Goal: Task Accomplishment & Management: Use online tool/utility

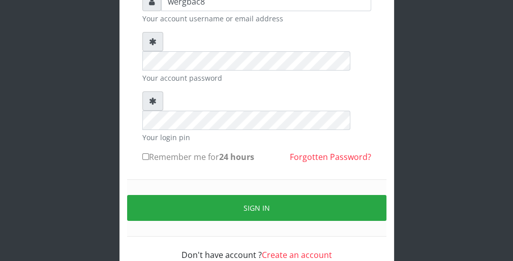
scroll to position [94, 0]
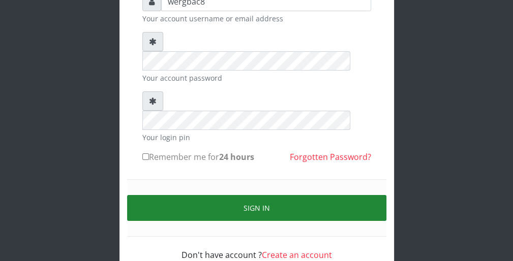
click at [328, 195] on button "Sign in" at bounding box center [256, 208] width 259 height 26
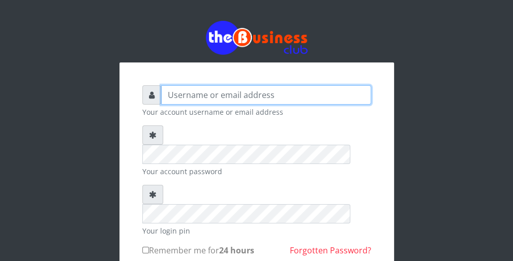
type input "wergbac8"
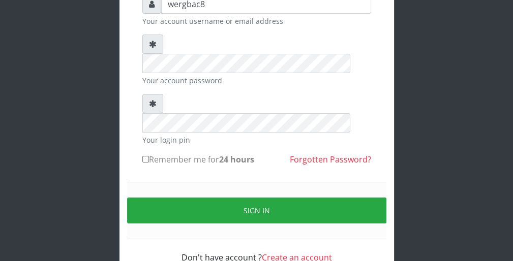
scroll to position [94, 0]
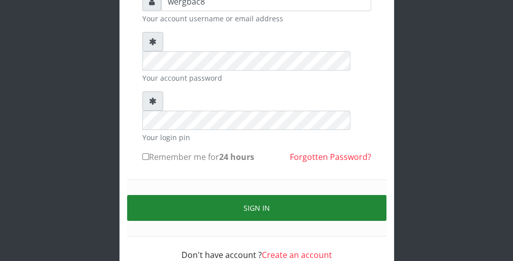
click at [362, 195] on button "Sign in" at bounding box center [256, 208] width 259 height 26
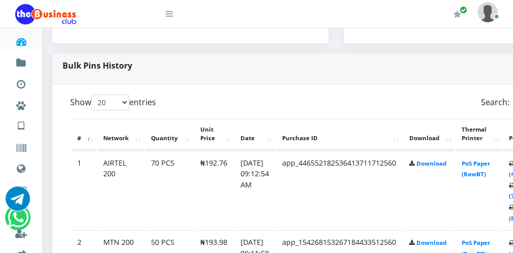
scroll to position [468, 20]
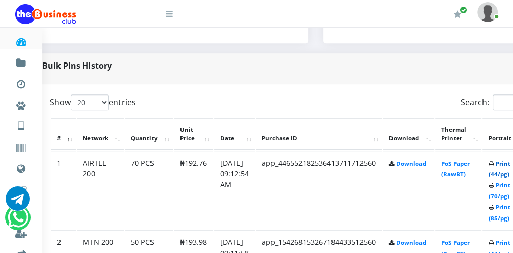
click at [505, 173] on link "Print (44/pg)" at bounding box center [500, 169] width 22 height 19
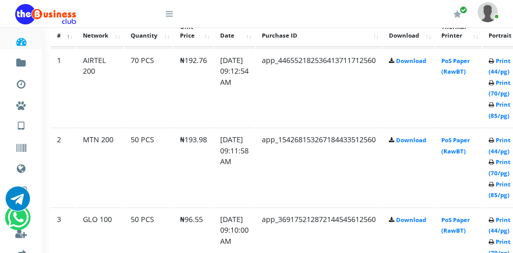
scroll to position [590, 20]
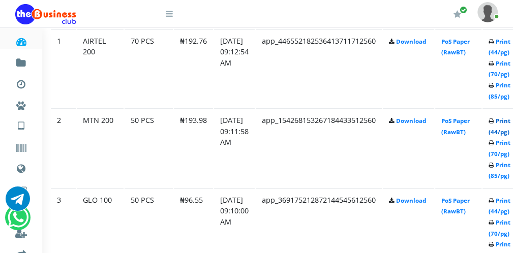
click at [506, 133] on link "Print (44/pg)" at bounding box center [500, 126] width 22 height 19
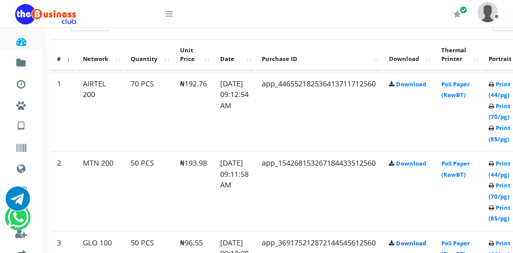
scroll to position [590, 20]
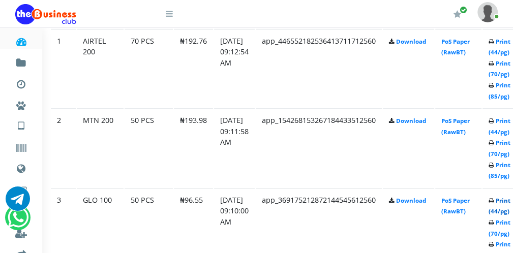
click at [510, 210] on link "Print (44/pg)" at bounding box center [500, 206] width 22 height 19
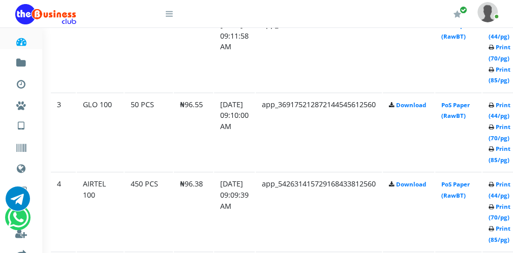
scroll to position [691, 20]
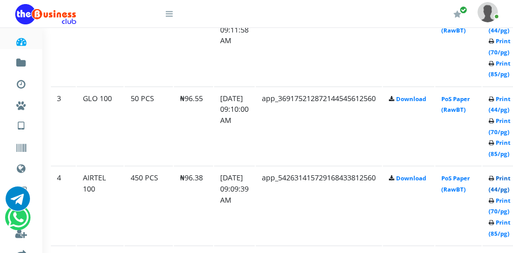
click at [502, 191] on link "Print (44/pg)" at bounding box center [500, 183] width 22 height 19
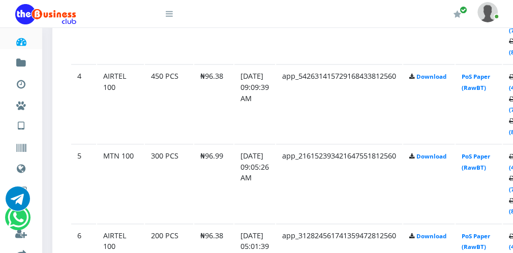
scroll to position [793, 20]
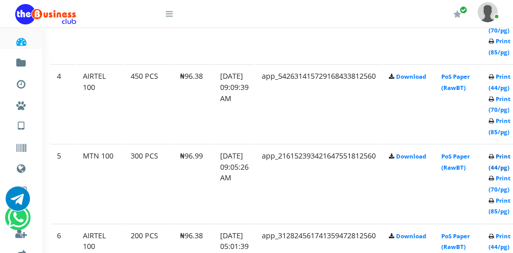
click at [503, 168] on link "Print (44/pg)" at bounding box center [500, 161] width 22 height 19
